Goal: Task Accomplishment & Management: Use online tool/utility

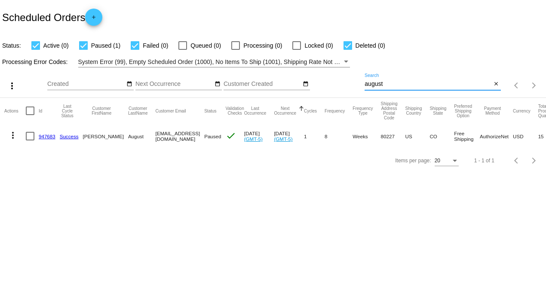
drag, startPoint x: 352, startPoint y: 83, endPoint x: 301, endPoint y: 75, distance: 52.2
click at [317, 76] on div "more_vert Aug Jan Feb Mar [DATE]" at bounding box center [273, 82] width 546 height 31
type input "[PERSON_NAME]"
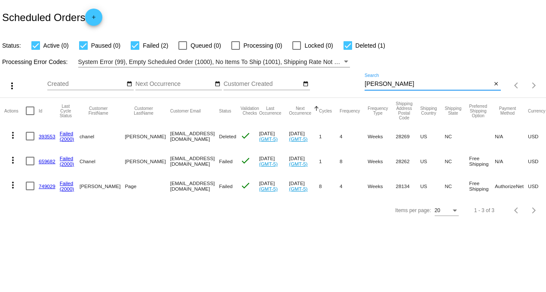
click at [49, 185] on link "749029" at bounding box center [47, 186] width 17 height 6
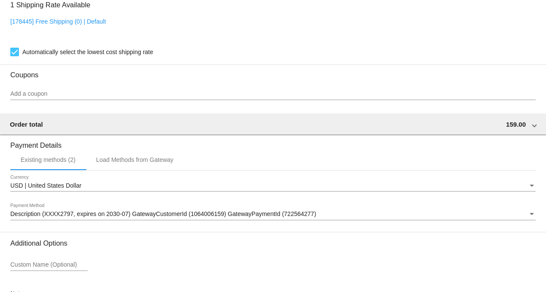
scroll to position [859, 0]
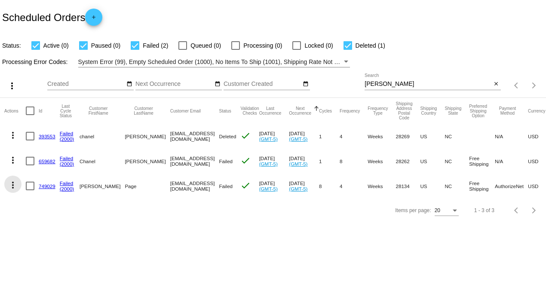
click at [13, 187] on mat-icon "more_vert" at bounding box center [13, 185] width 10 height 10
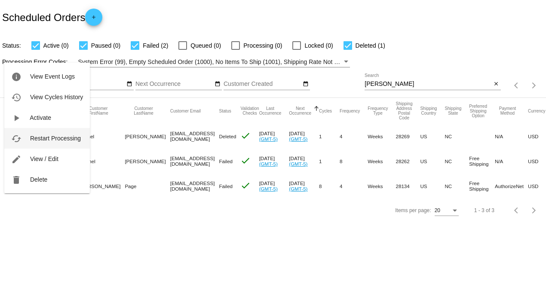
click at [49, 138] on span "Restart Processing" at bounding box center [55, 138] width 51 height 7
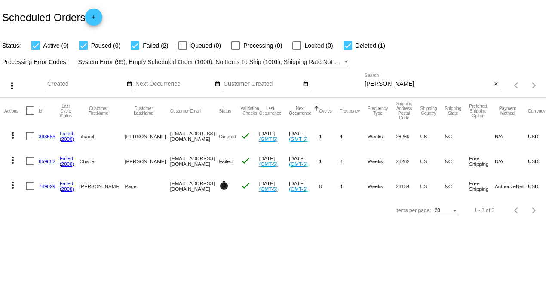
click at [44, 186] on link "749029" at bounding box center [47, 186] width 17 height 6
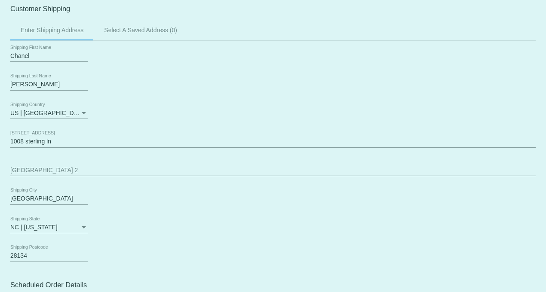
scroll to position [286, 0]
